Goal: Task Accomplishment & Management: Manage account settings

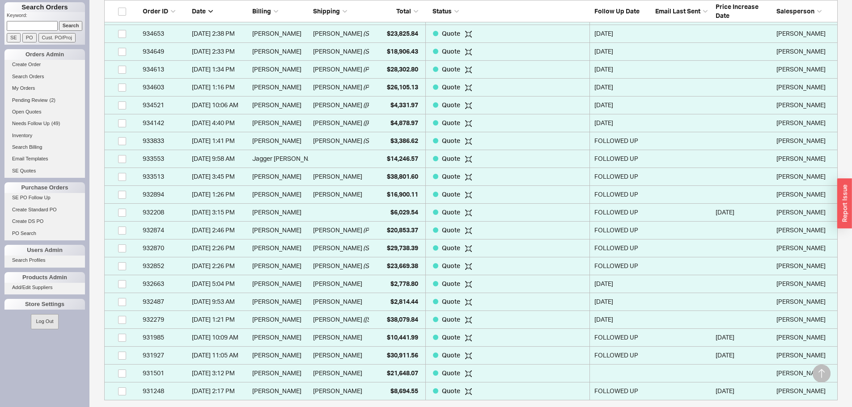
scroll to position [179, 0]
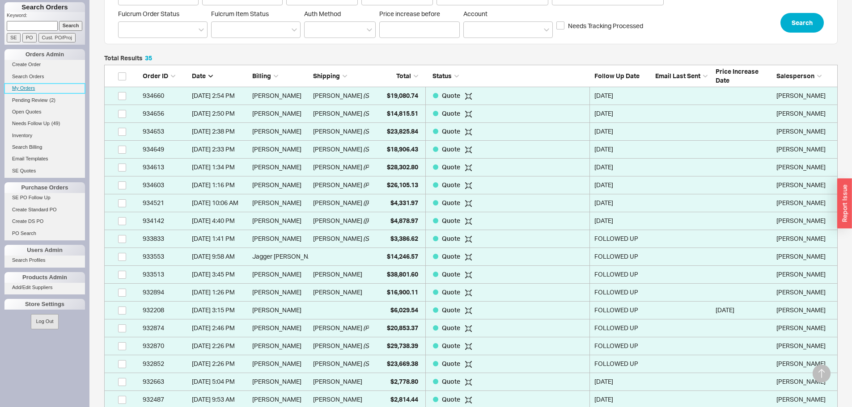
click at [31, 85] on link "My Orders" at bounding box center [44, 88] width 81 height 9
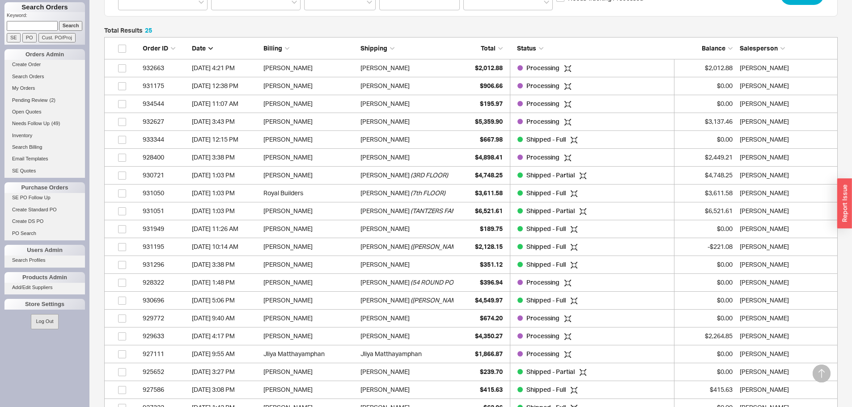
scroll to position [224, 0]
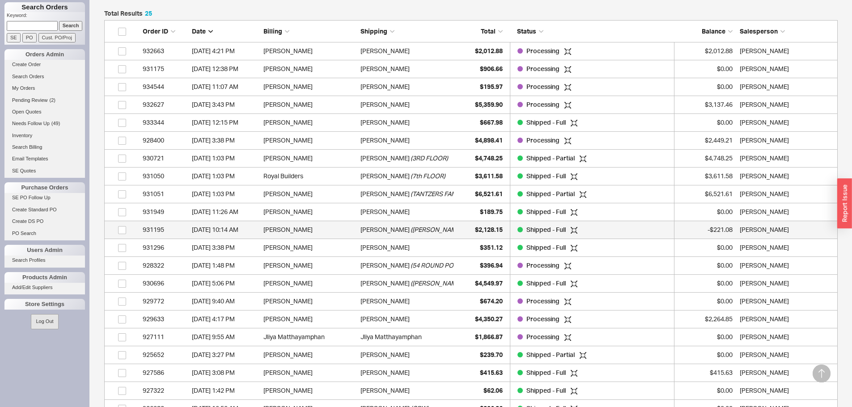
click at [411, 232] on span "( BREITNER ACCESSORIES )" at bounding box center [459, 230] width 97 height 18
click at [38, 23] on input at bounding box center [32, 25] width 51 height 9
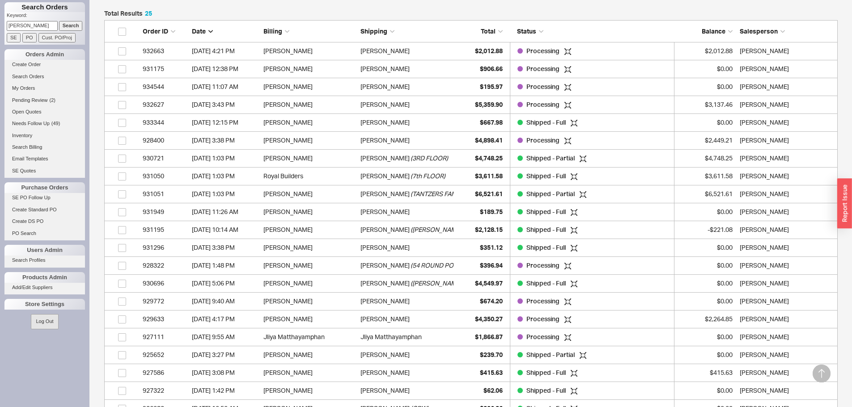
type input "carpluk"
click at [59, 21] on input "Search" at bounding box center [71, 25] width 24 height 9
type input "carpluk"
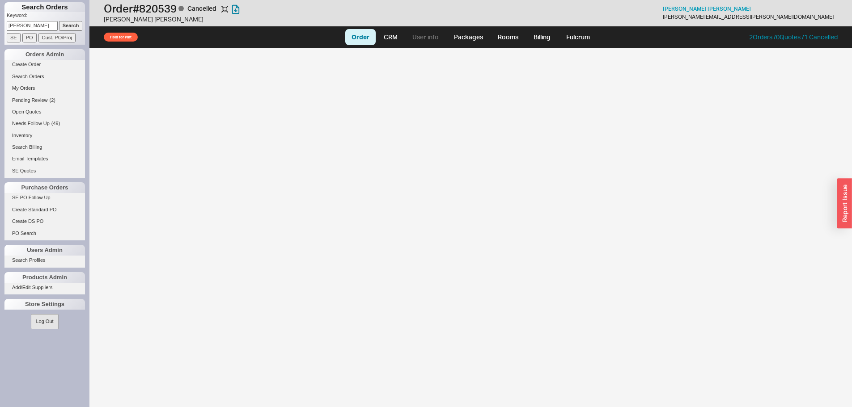
select select "LOW"
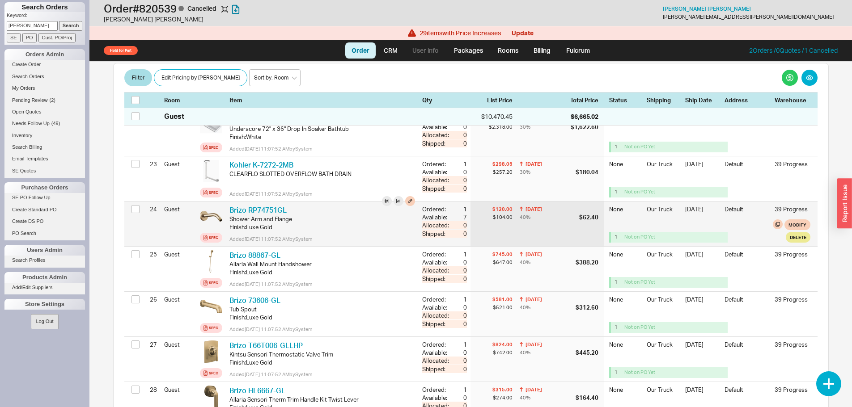
scroll to position [1297, 0]
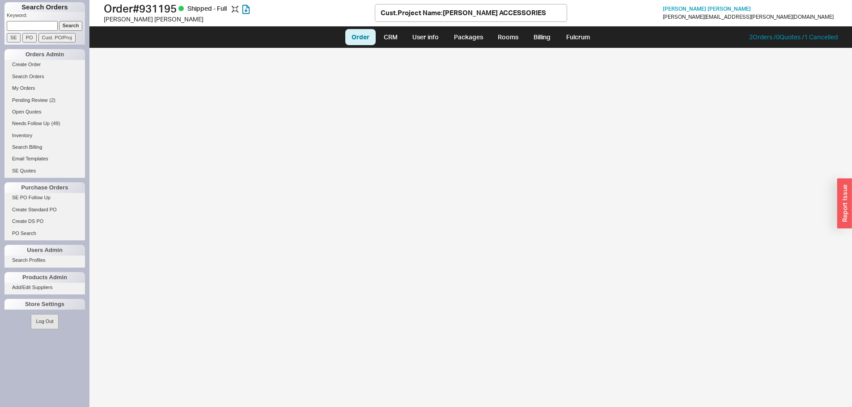
select select "LOW"
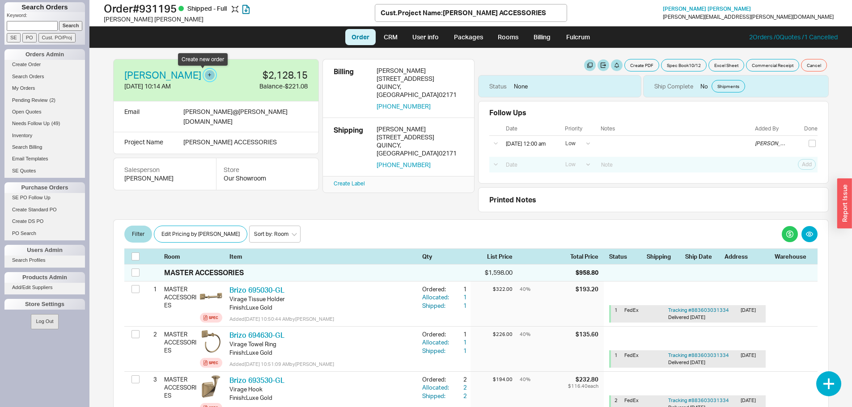
click at [205, 75] on button "button" at bounding box center [210, 75] width 10 height 10
select select "Project Name"
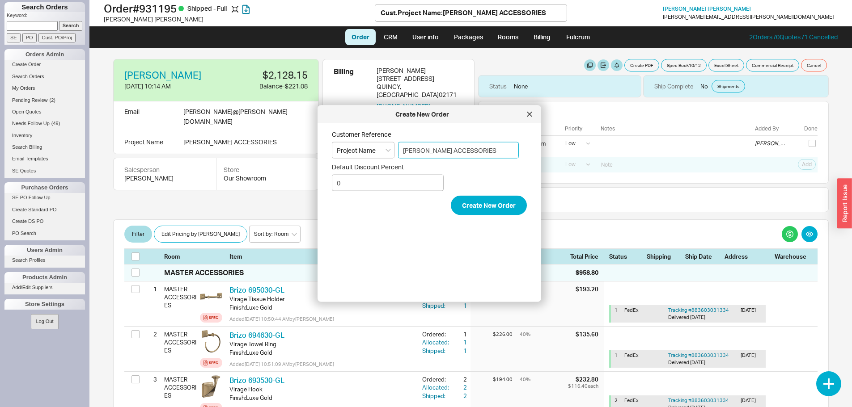
click at [489, 149] on input "BREITNER ACCESSORIES" at bounding box center [458, 150] width 121 height 17
drag, startPoint x: 489, startPoint y: 149, endPoint x: 475, endPoint y: 148, distance: 13.4
click at [475, 148] on input "BREITNER ACCESSORIES" at bounding box center [458, 150] width 121 height 17
type input "BREITNER EXTRAS"
click at [472, 204] on button "Create New Order" at bounding box center [489, 206] width 76 height 20
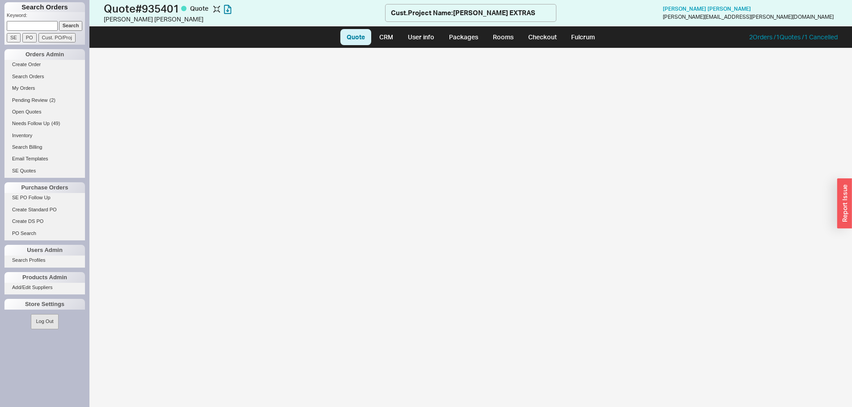
select select "LOW"
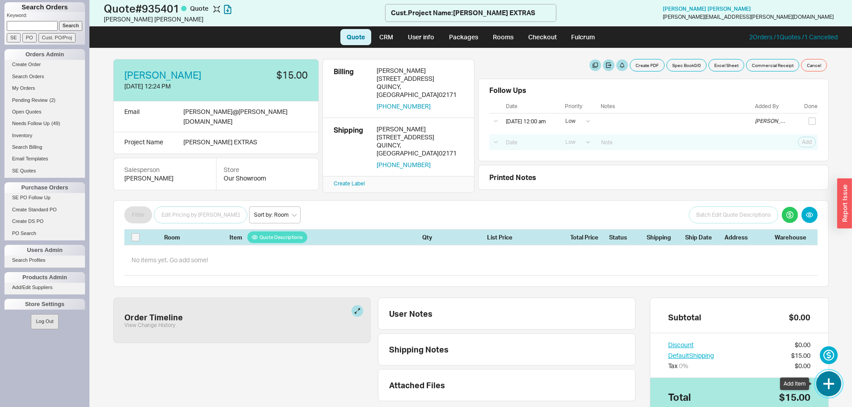
click at [836, 381] on button "button" at bounding box center [828, 384] width 25 height 25
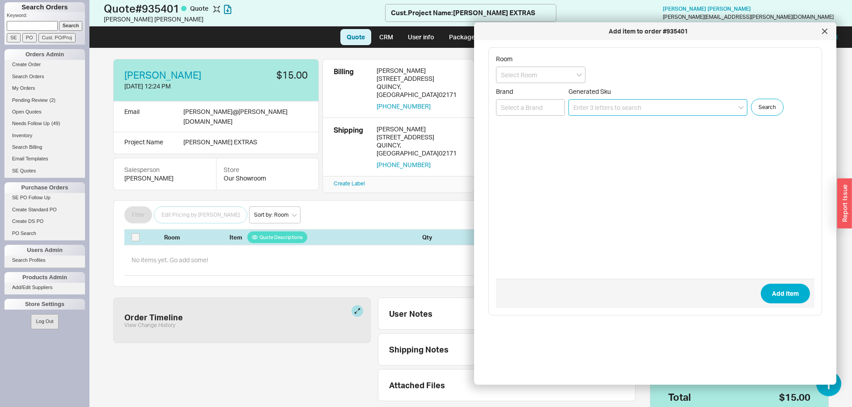
click at [581, 104] on input at bounding box center [658, 107] width 179 height 17
paste input "HL5868-GL"
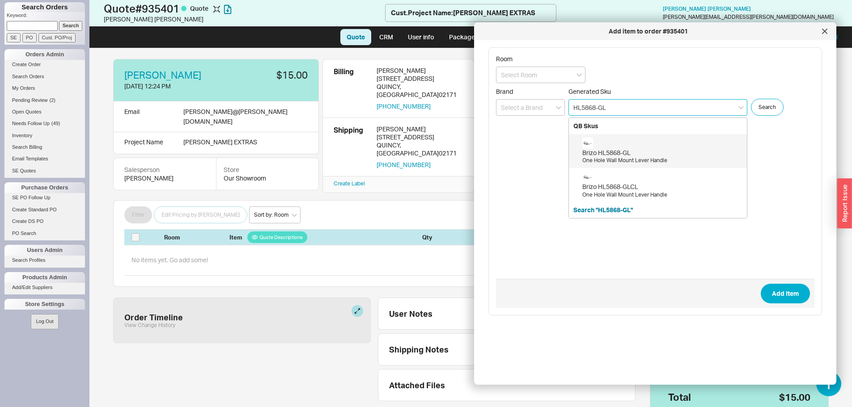
click at [658, 141] on div "Brizo HL5868-GL One Hole Wall Mount Lever Handle" at bounding box center [662, 151] width 160 height 27
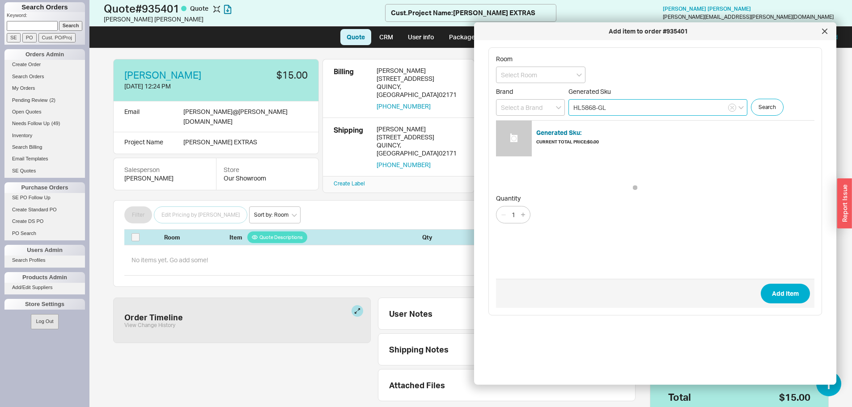
type input "HL5868-GL"
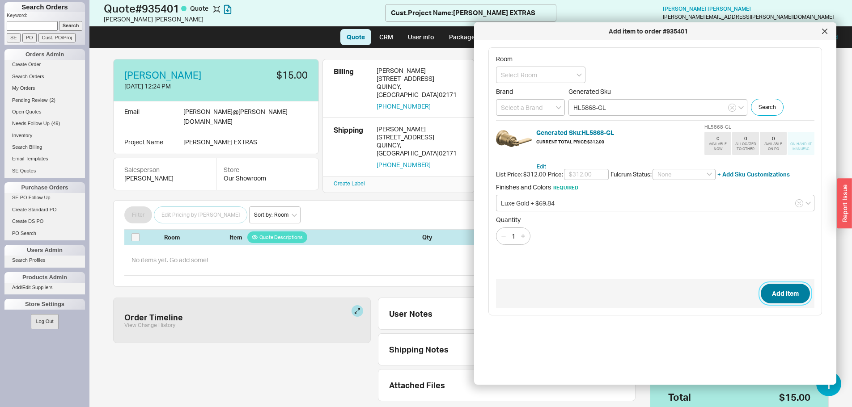
click at [778, 301] on button "Add Item" at bounding box center [785, 294] width 49 height 20
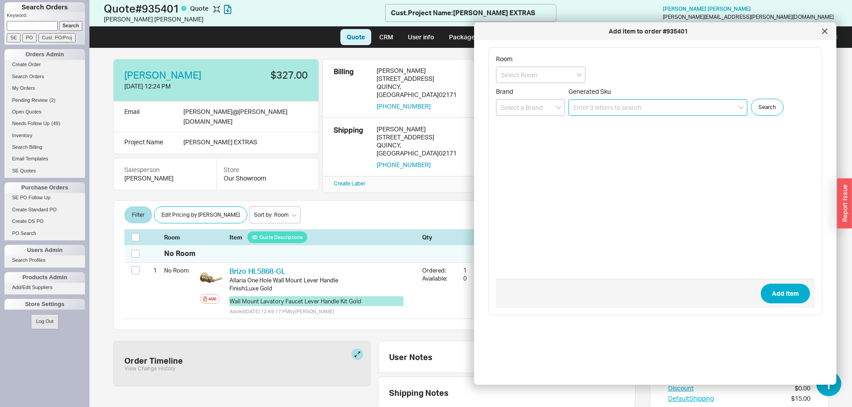
click at [604, 107] on input at bounding box center [658, 107] width 179 height 17
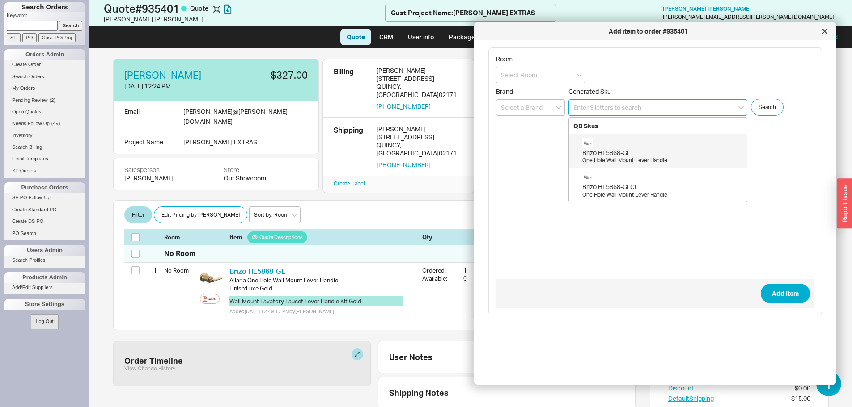
paste input "772-CB"
click at [652, 149] on div "Flexible Smooth Copper 3/8" O.D. x 20" Long Toilet Supply Tube - Caramel Bronze…" at bounding box center [662, 153] width 160 height 15
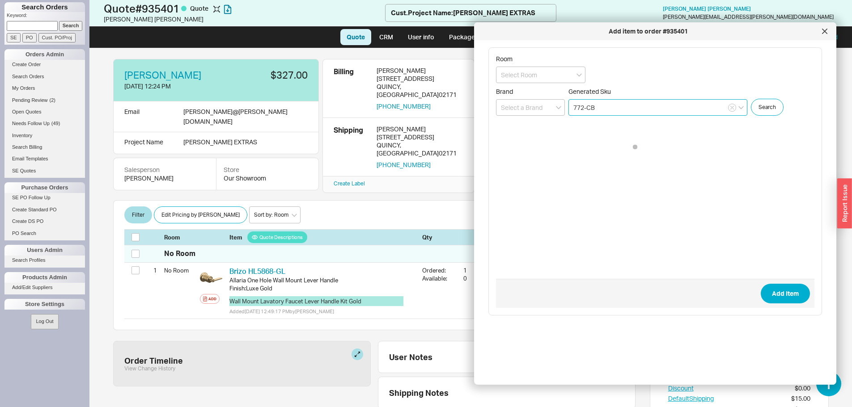
type input "772-CB"
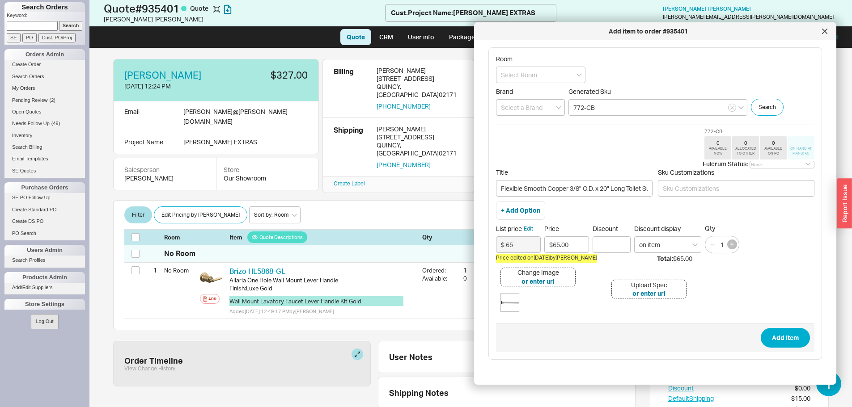
click at [733, 243] on icon "button" at bounding box center [732, 244] width 4 height 4
type input "2"
click at [782, 337] on button "Add Item" at bounding box center [785, 338] width 49 height 20
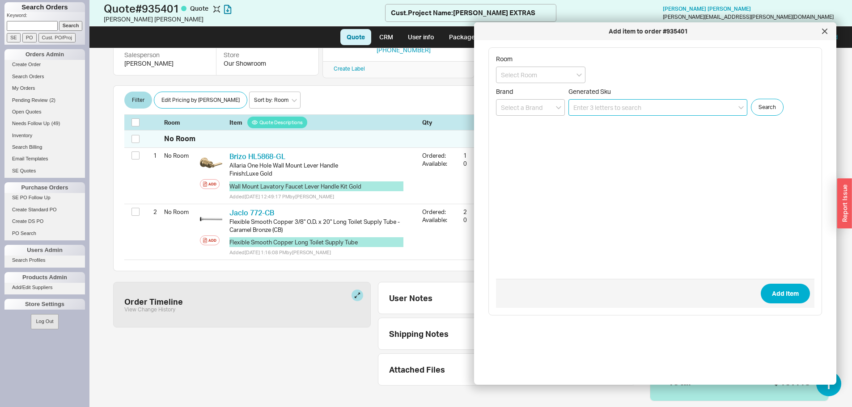
scroll to position [116, 0]
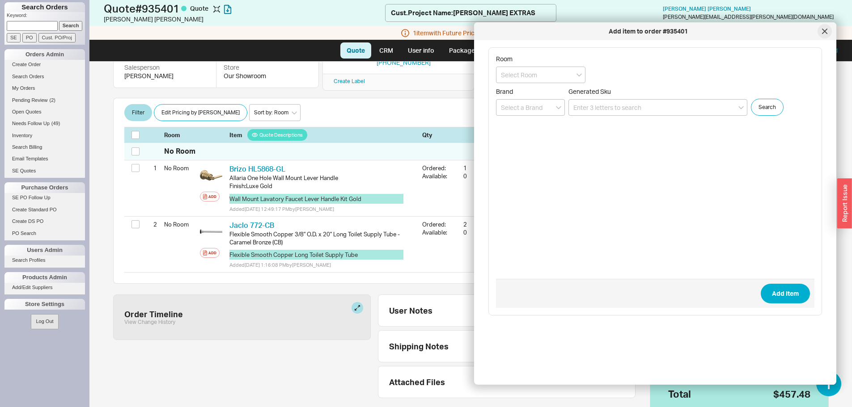
drag, startPoint x: 826, startPoint y: 33, endPoint x: 804, endPoint y: 46, distance: 26.1
click at [824, 34] on icon at bounding box center [824, 31] width 5 height 5
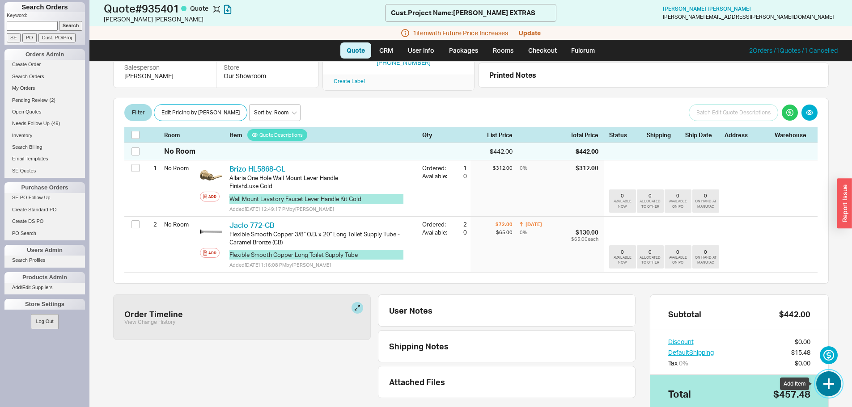
click at [822, 379] on button "button" at bounding box center [828, 384] width 25 height 25
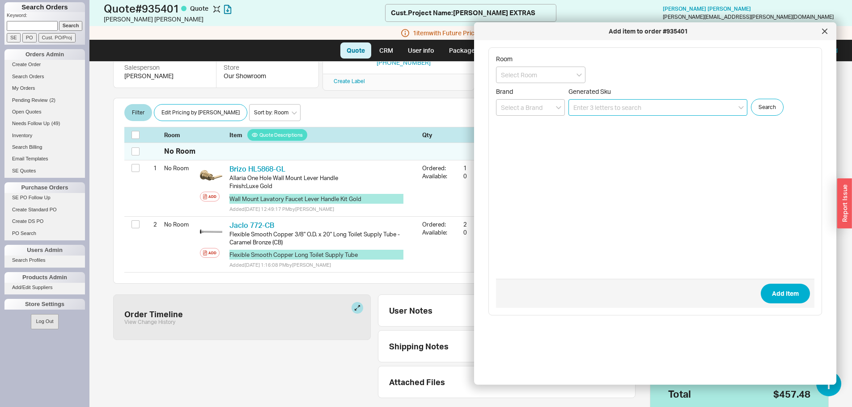
click at [587, 108] on input at bounding box center [658, 107] width 179 height 17
paste input "BT01201-GL"
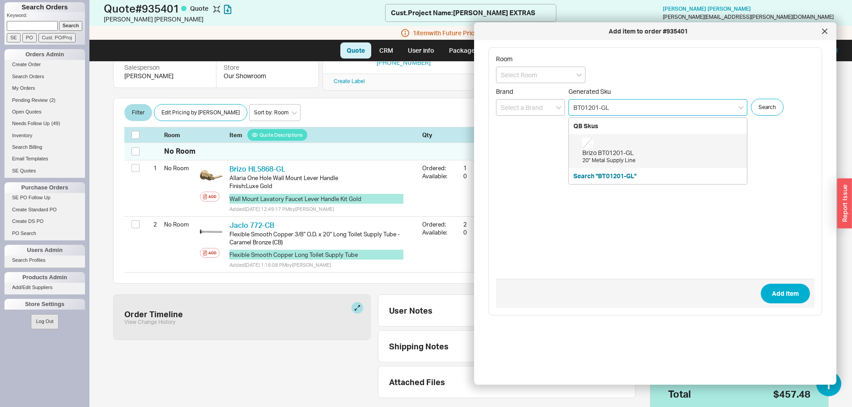
click at [632, 147] on div "Brizo BT01201-GL 20" Metal Supply Line" at bounding box center [662, 151] width 160 height 27
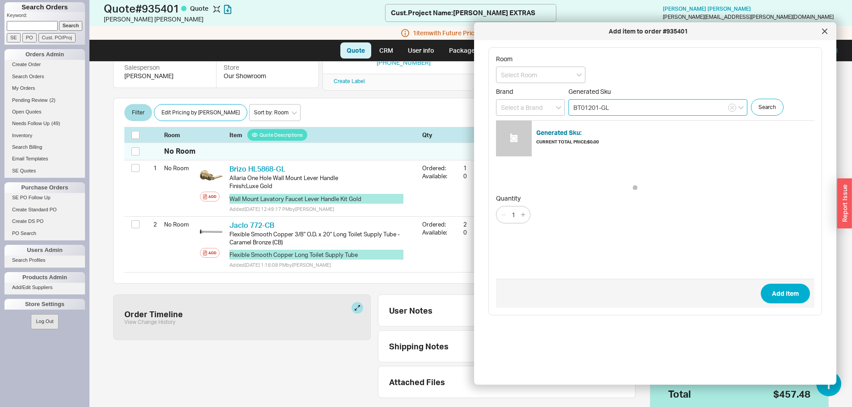
type input "BT01201-GL"
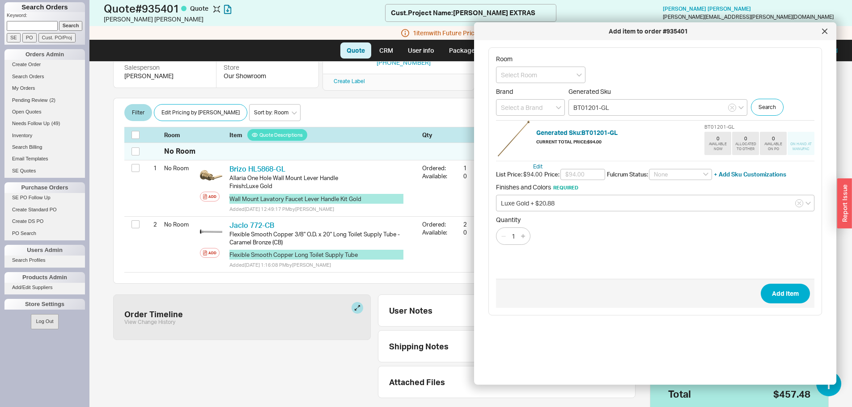
click at [505, 235] on div "1" at bounding box center [513, 236] width 34 height 17
click at [777, 290] on button "Add Item" at bounding box center [785, 294] width 49 height 20
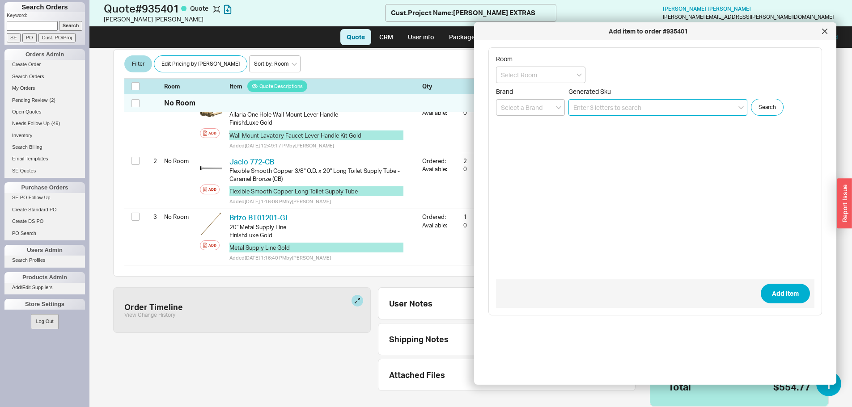
scroll to position [172, 0]
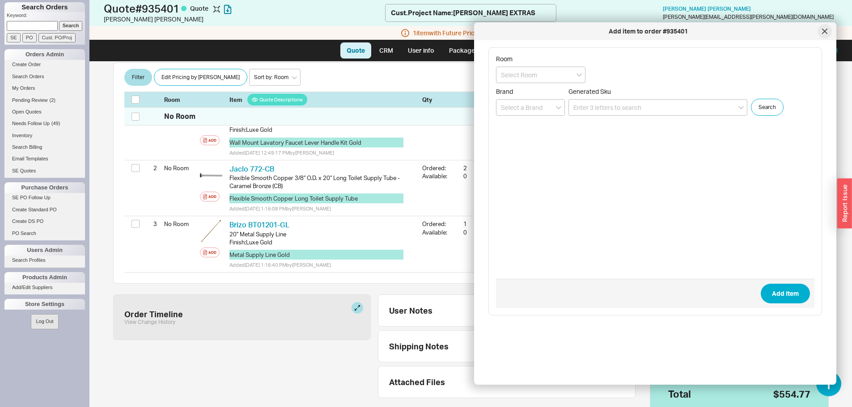
click at [822, 33] on div at bounding box center [825, 31] width 14 height 14
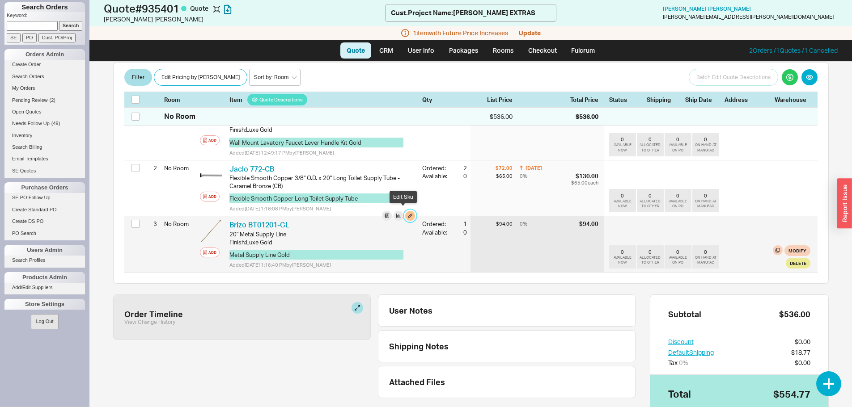
click at [405, 217] on button "button" at bounding box center [410, 216] width 10 height 10
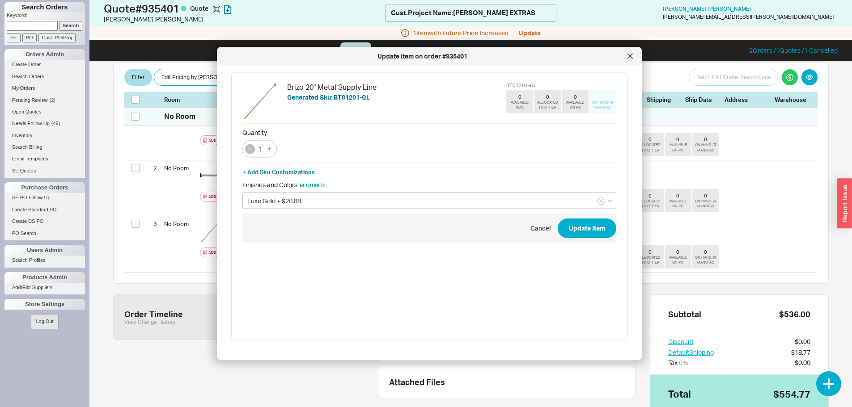
click at [249, 149] on icon "button" at bounding box center [249, 148] width 7 height 7
type input "0"
click at [249, 149] on div "0" at bounding box center [259, 148] width 34 height 17
click at [631, 54] on icon at bounding box center [630, 56] width 5 height 5
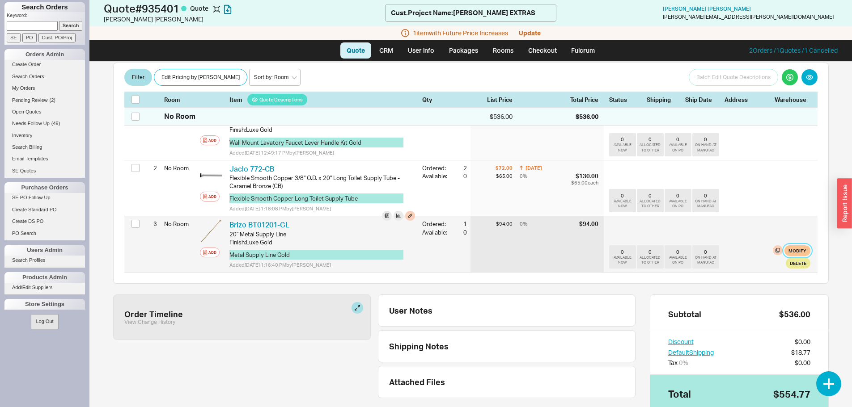
click at [791, 248] on button "Modify" at bounding box center [798, 251] width 26 height 11
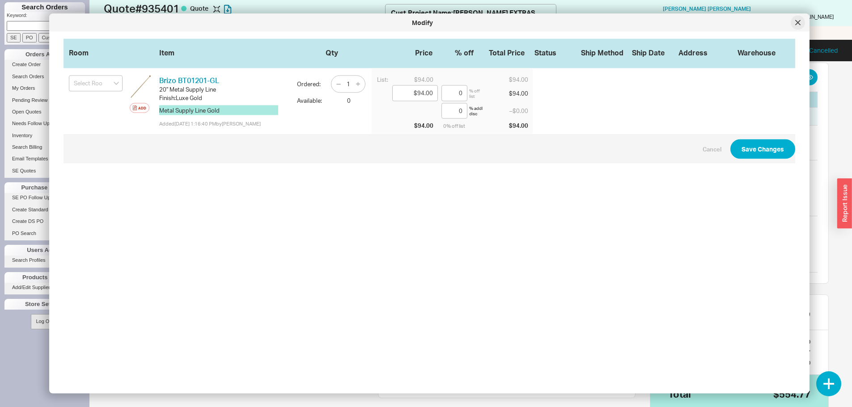
click at [795, 19] on div at bounding box center [798, 23] width 14 height 14
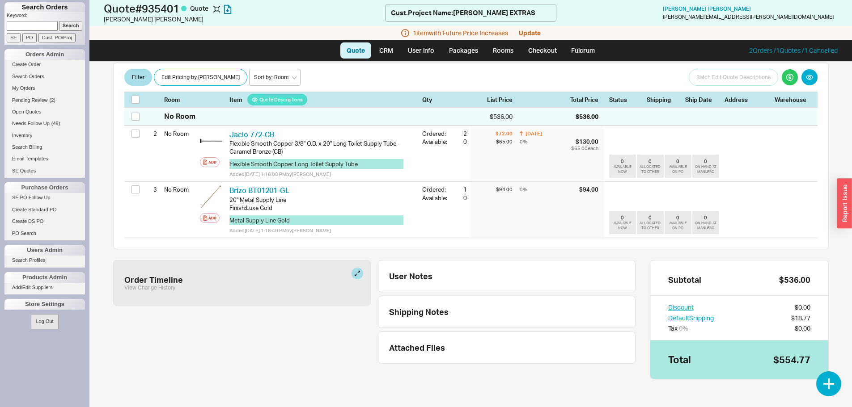
scroll to position [117, 0]
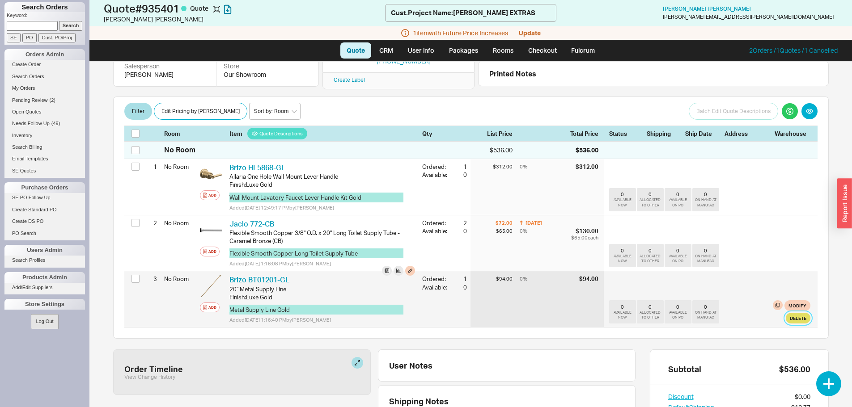
click at [793, 316] on button "Delete" at bounding box center [798, 318] width 25 height 11
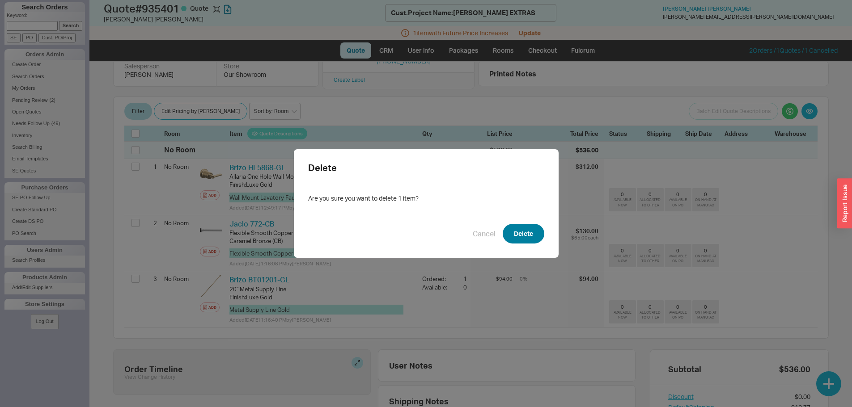
click at [530, 236] on button "Delete" at bounding box center [524, 234] width 42 height 20
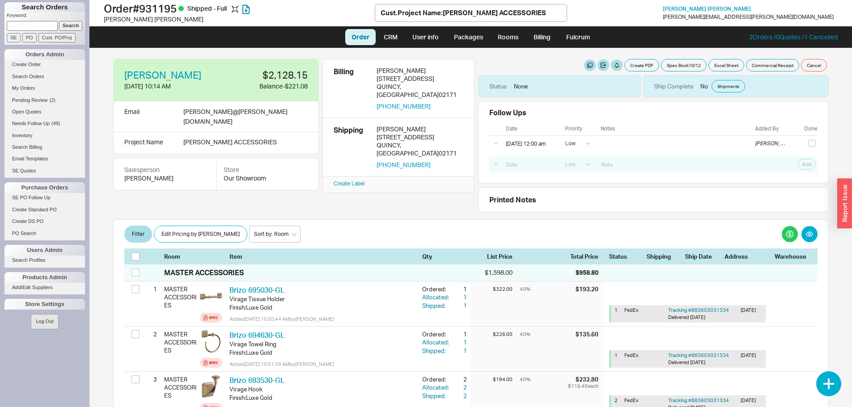
select select "LOW"
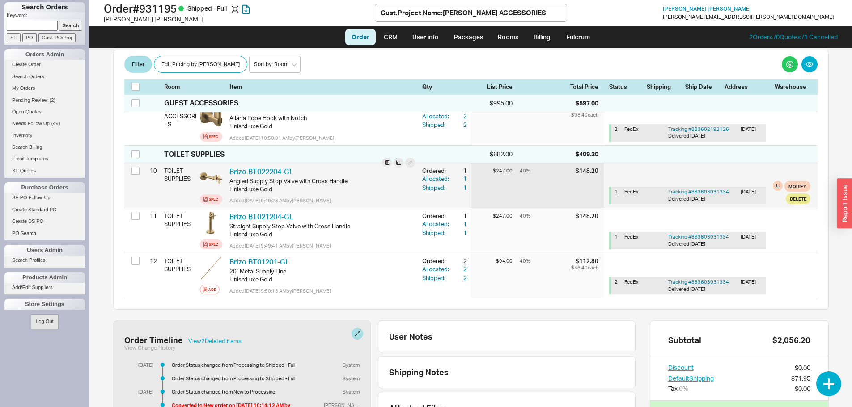
scroll to position [581, 0]
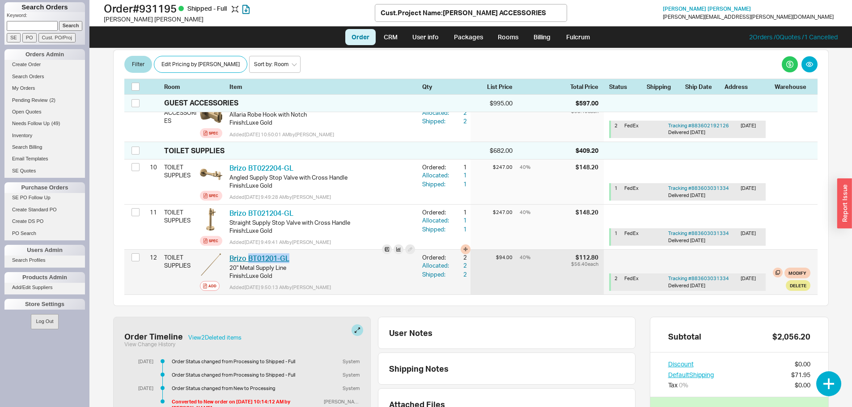
drag, startPoint x: 293, startPoint y: 255, endPoint x: 249, endPoint y: 261, distance: 45.1
click at [248, 260] on div "Brizo BT01201-GL BZO BT01201-GL" at bounding box center [322, 259] width 186 height 10
copy link "BT01201-GL"
click at [272, 257] on link "Brizo BT01201-GL" at bounding box center [259, 258] width 60 height 9
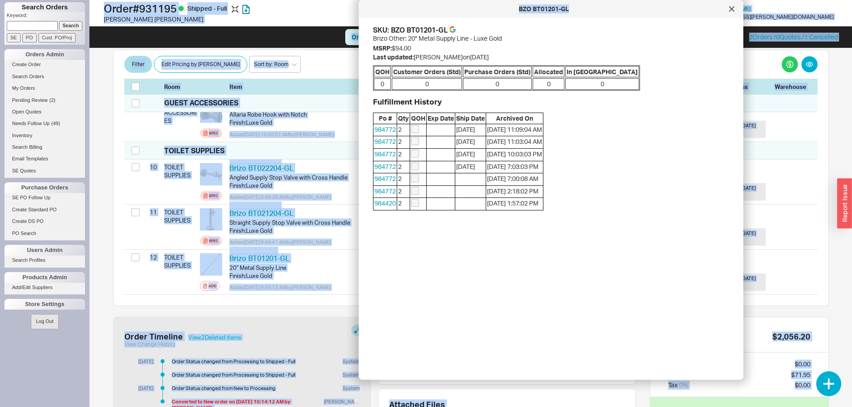
drag, startPoint x: 488, startPoint y: 25, endPoint x: 614, endPoint y: 8, distance: 126.9
click at [608, 0] on html "Search Orders Keyword: Search SE PO Cust. PO/Proj Orders Admin Create Order Sea…" at bounding box center [426, 203] width 852 height 407
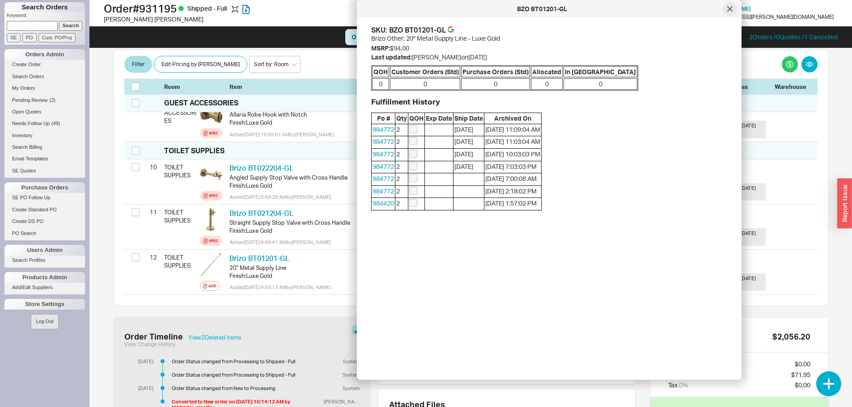
click at [726, 12] on div at bounding box center [730, 9] width 14 height 14
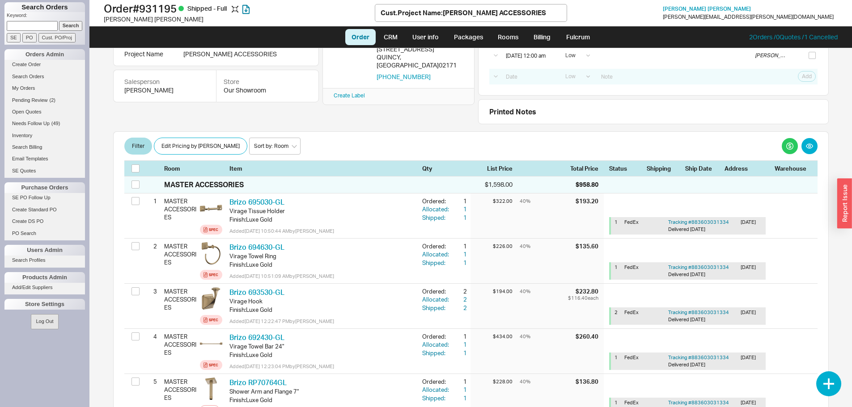
scroll to position [0, 0]
